Goal: Task Accomplishment & Management: Manage account settings

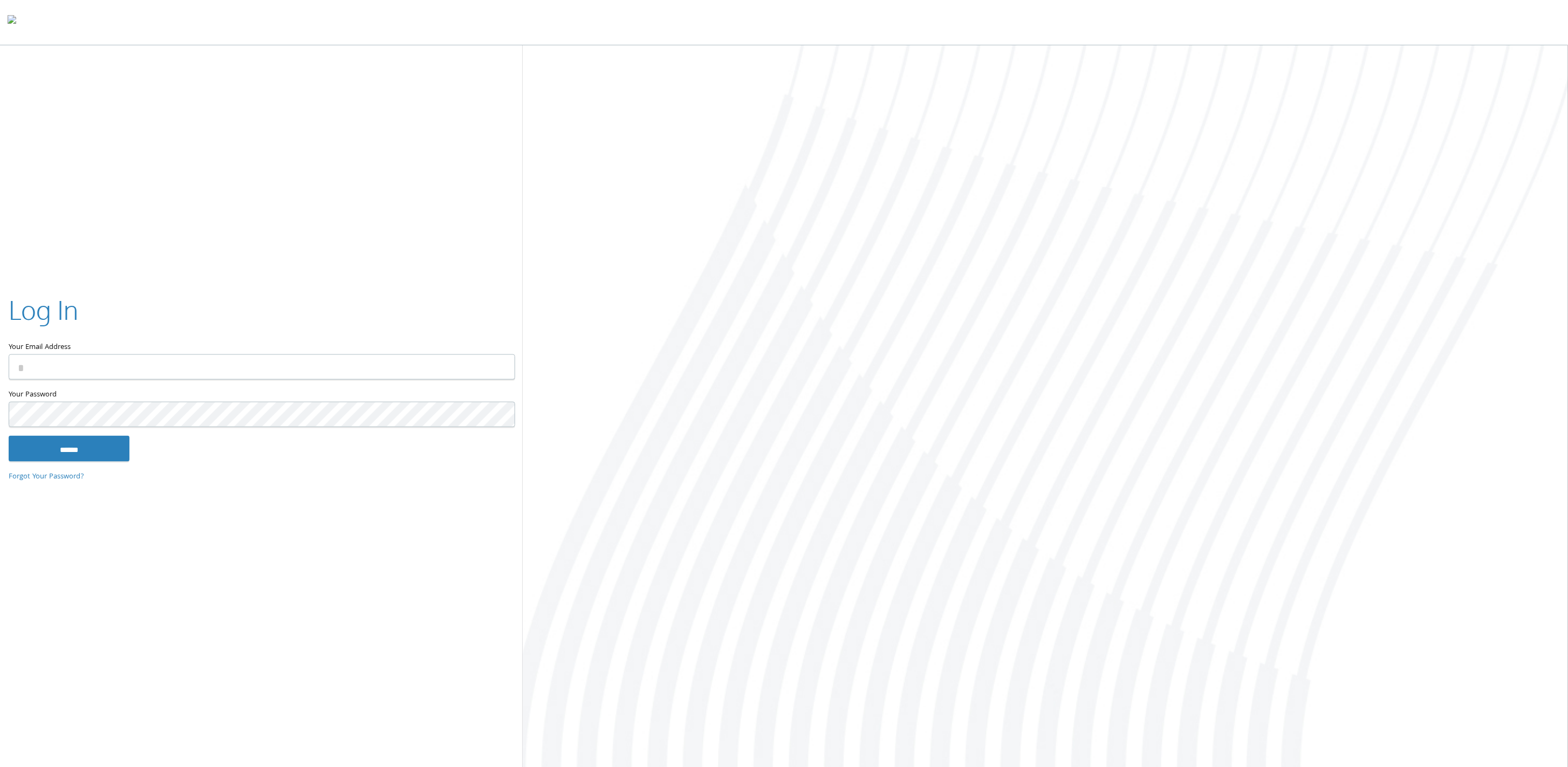
click at [258, 360] on input "Your Email Address" at bounding box center [261, 367] width 506 height 26
type input "**********"
click at [8, 435] on input "******" at bounding box center [68, 447] width 121 height 26
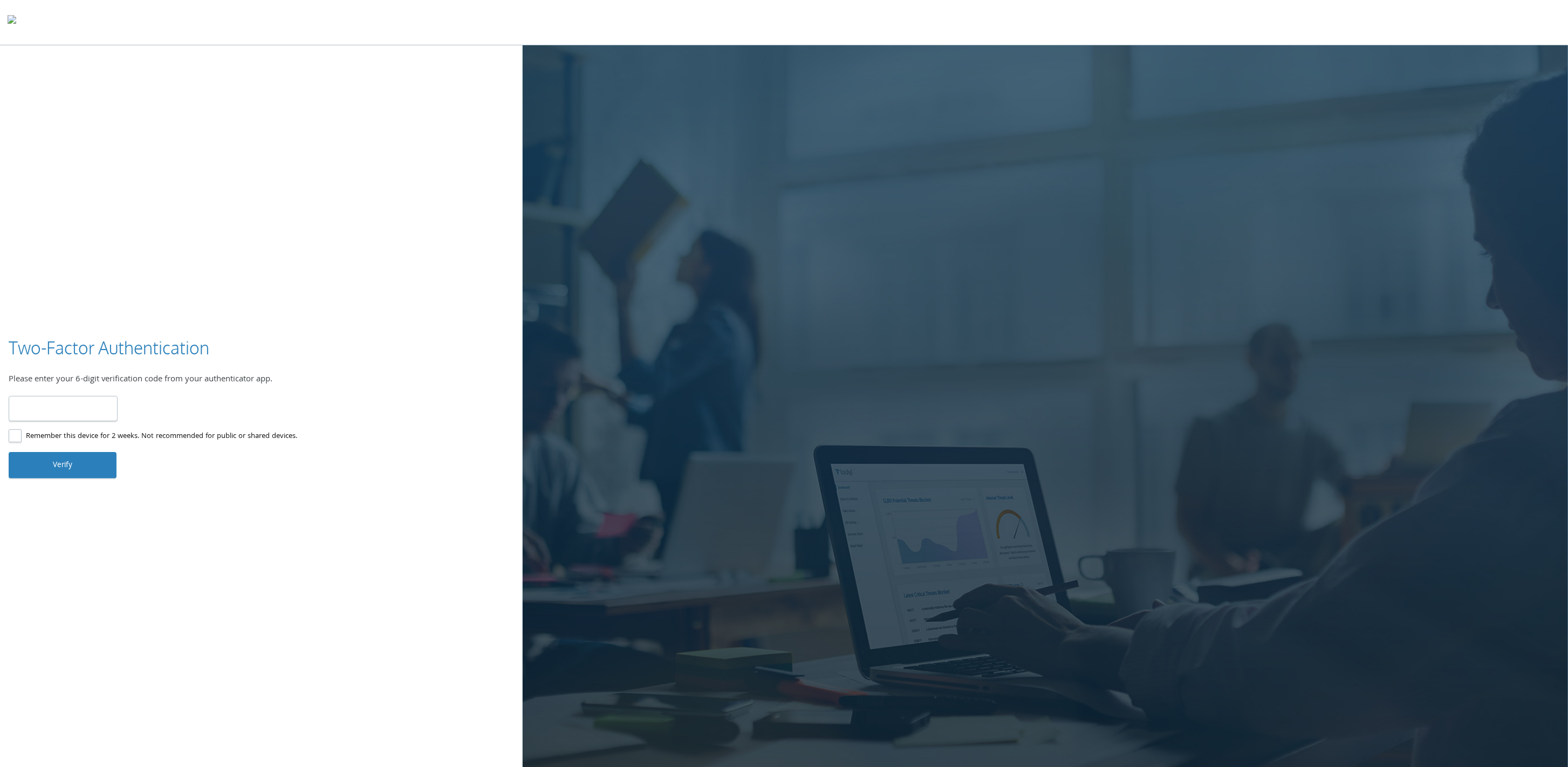
type input "******"
